Goal: Navigation & Orientation: Find specific page/section

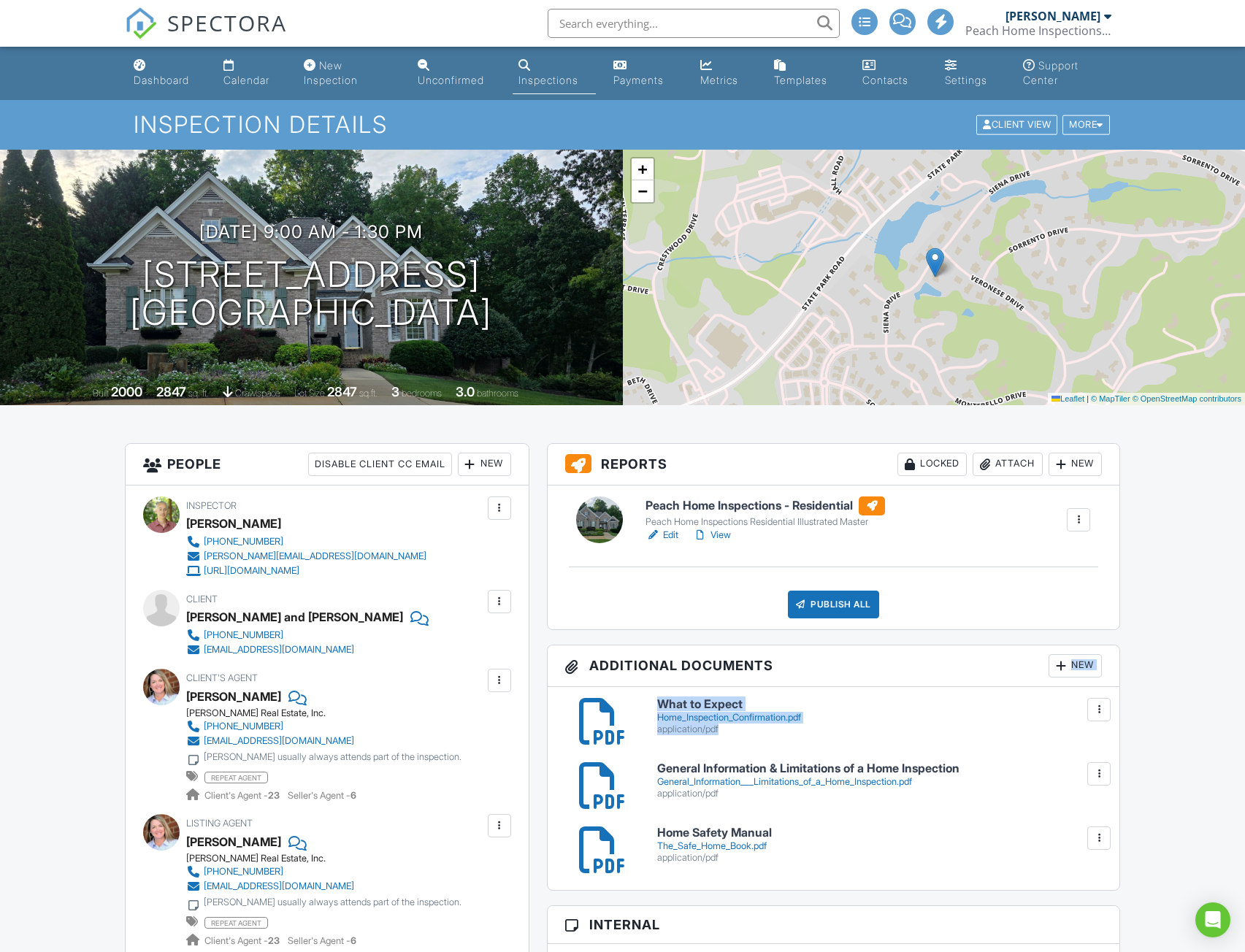
click at [1039, 401] on div "+ − Leaflet | © MapTiler © OpenStreetMap contributors" at bounding box center [934, 277] width 623 height 256
click at [234, 86] on div "Calendar" at bounding box center [247, 80] width 46 height 13
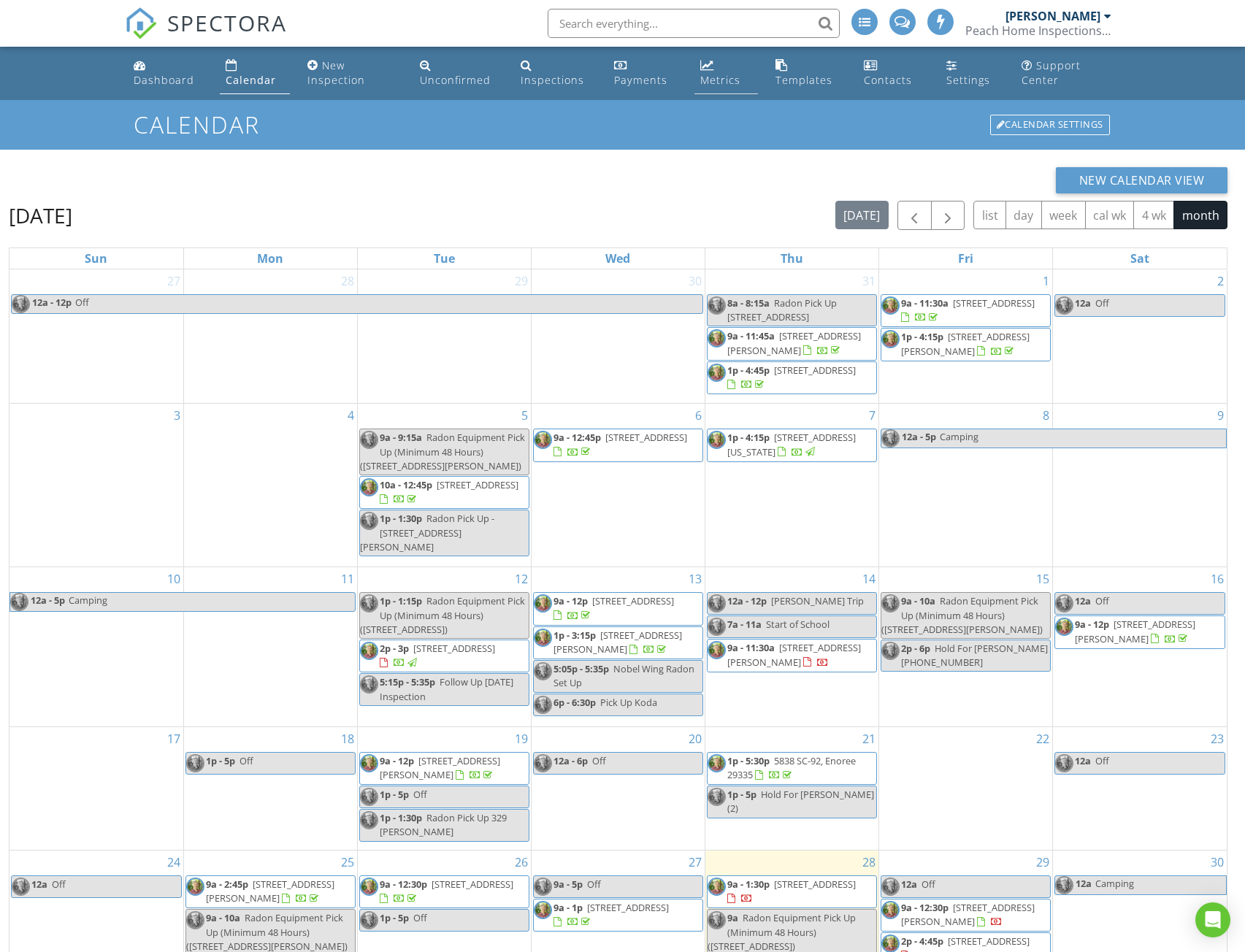
click at [708, 82] on div "Metrics" at bounding box center [720, 80] width 40 height 14
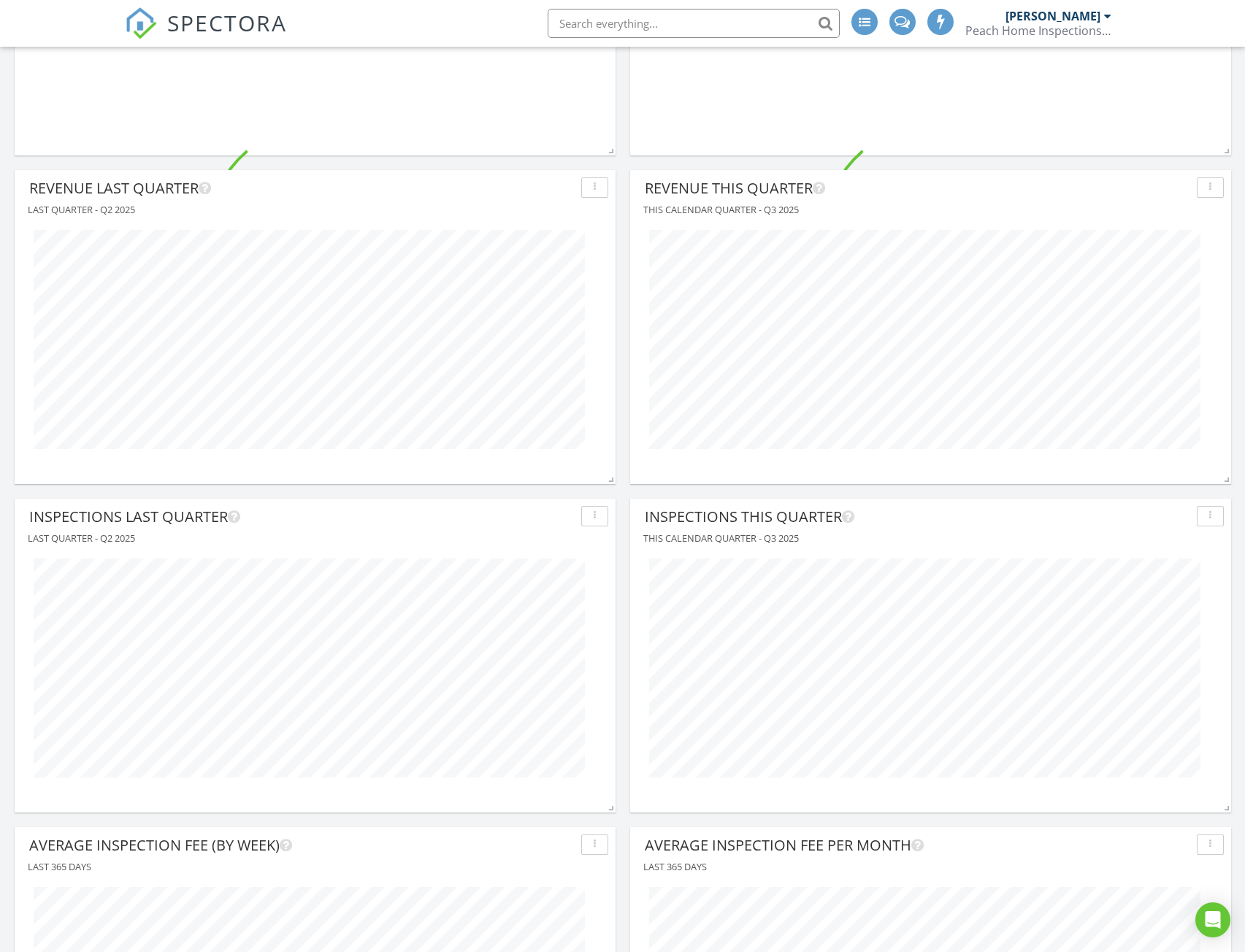
scroll to position [1022, 0]
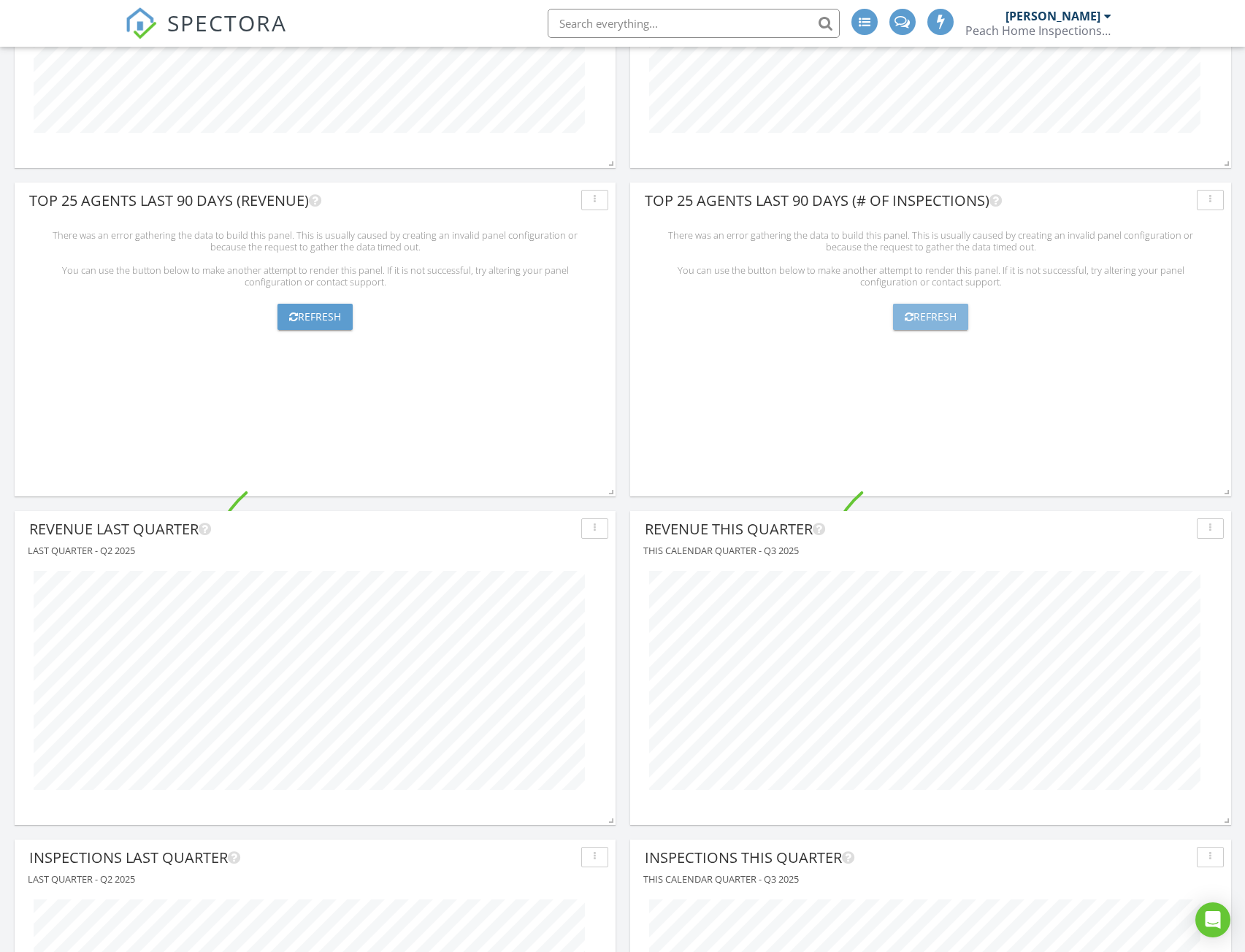
click at [935, 311] on div "Refresh" at bounding box center [931, 317] width 52 height 12
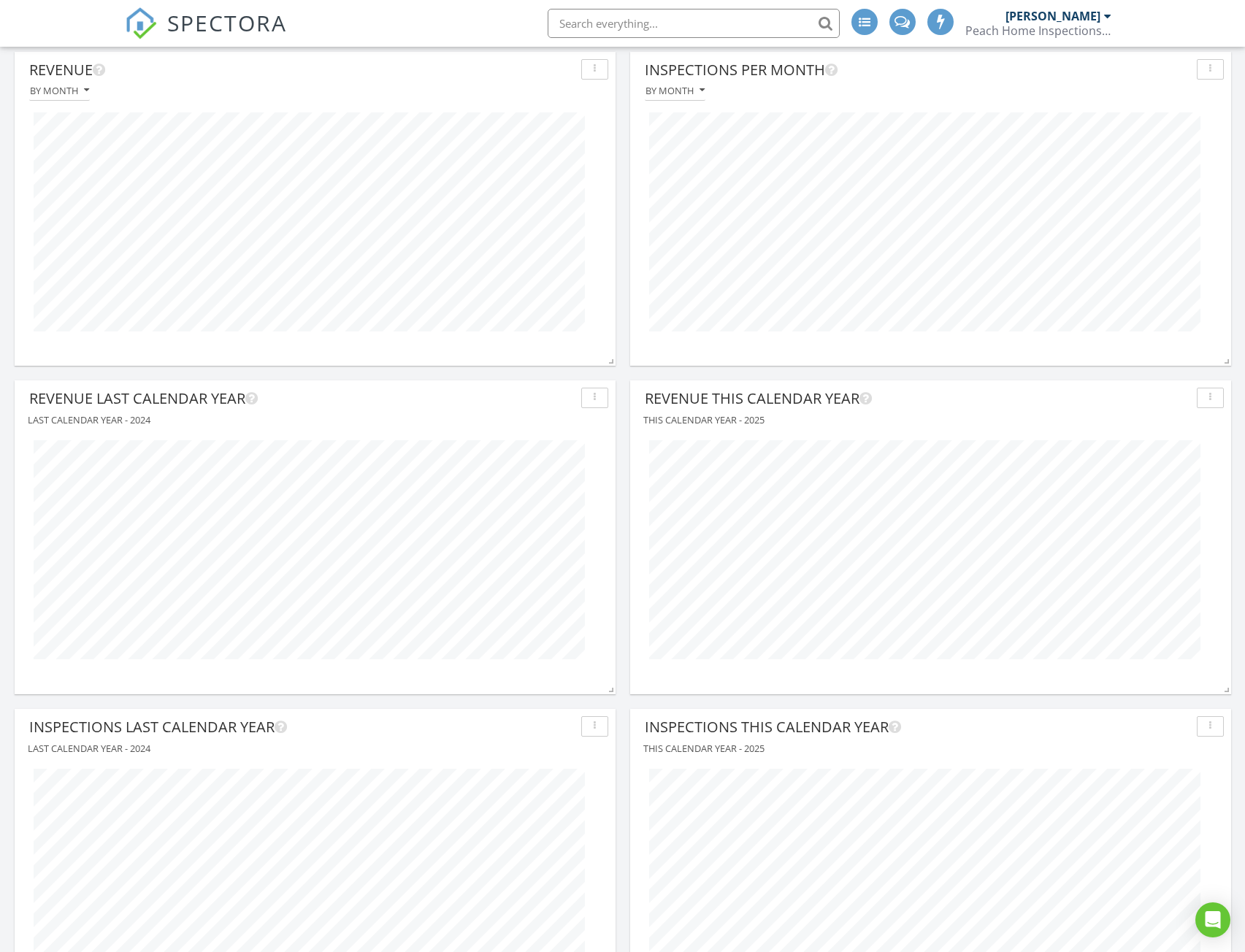
scroll to position [0, 0]
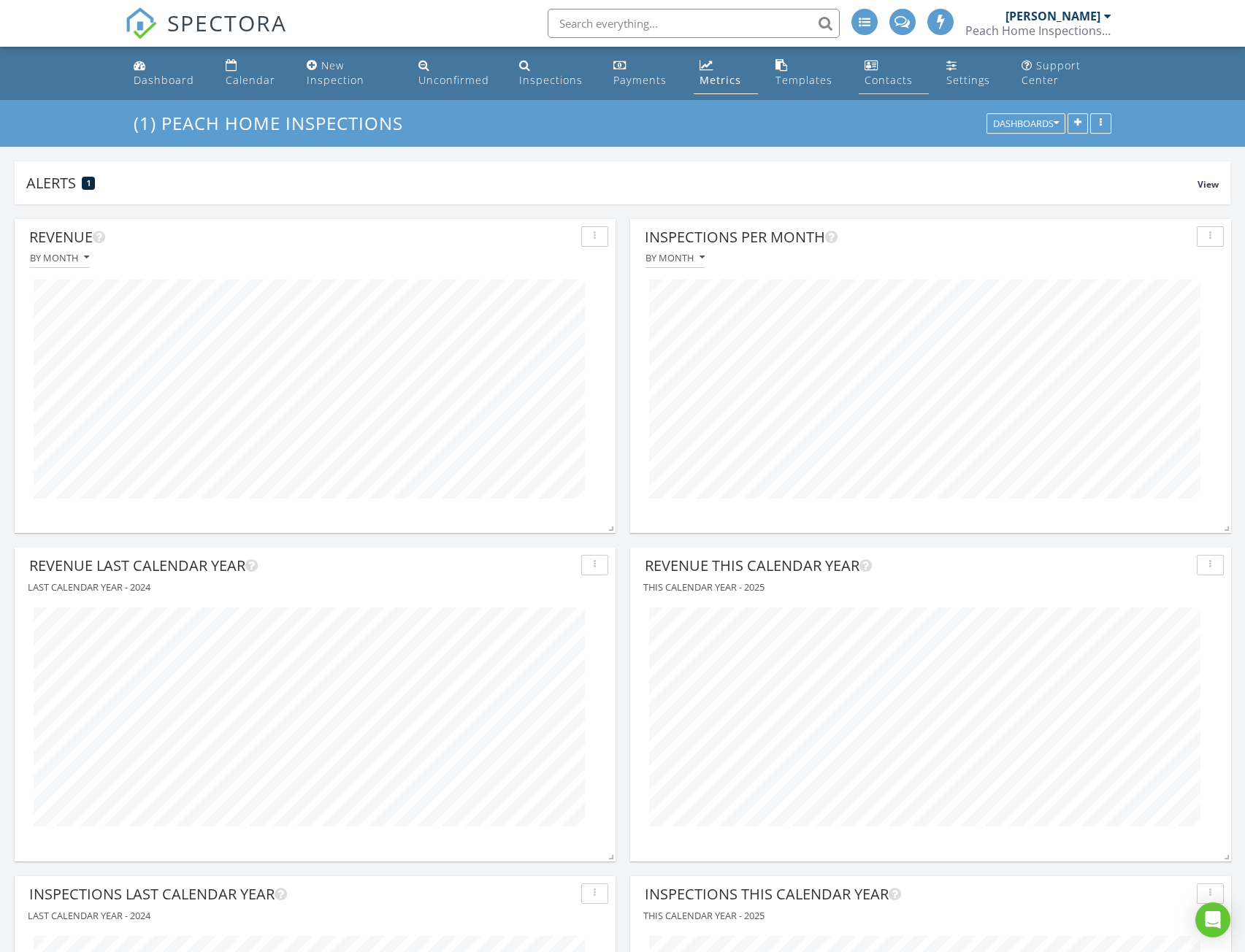
click at [881, 81] on div "Contacts" at bounding box center [888, 80] width 48 height 14
